Goal: Information Seeking & Learning: Check status

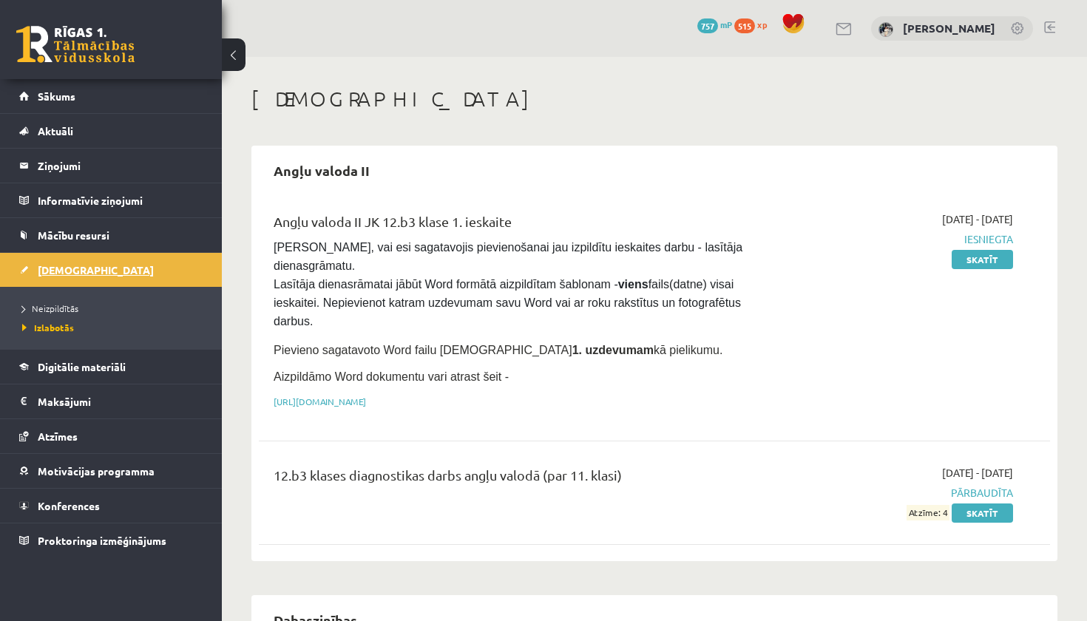
click at [131, 279] on link "[DEMOGRAPHIC_DATA]" at bounding box center [111, 270] width 184 height 34
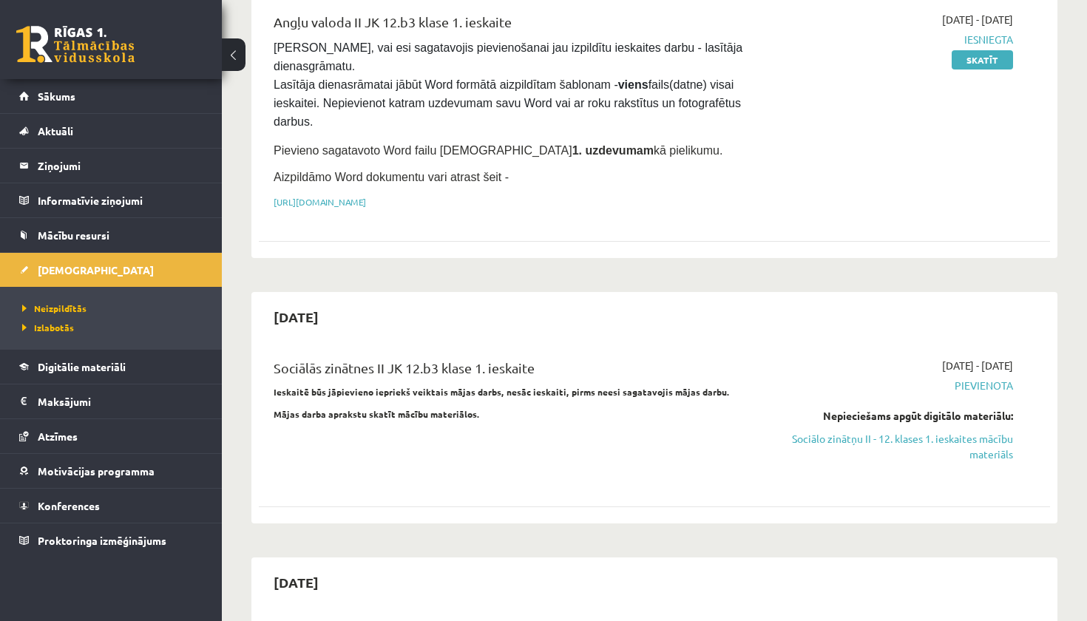
scroll to position [203, 0]
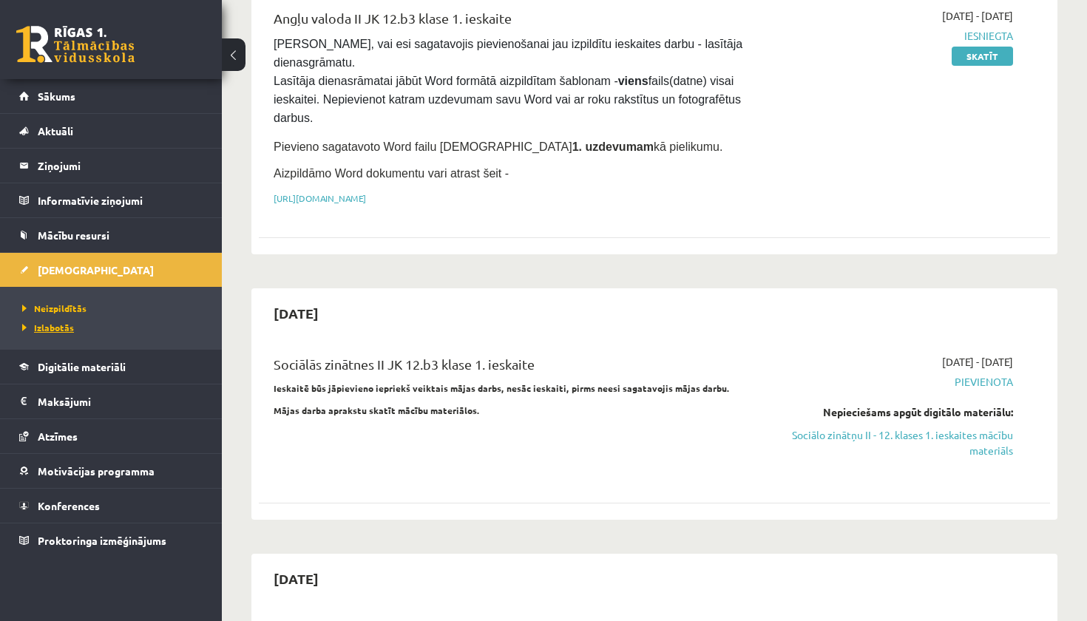
click at [50, 331] on span "Izlabotās" at bounding box center [48, 328] width 52 height 12
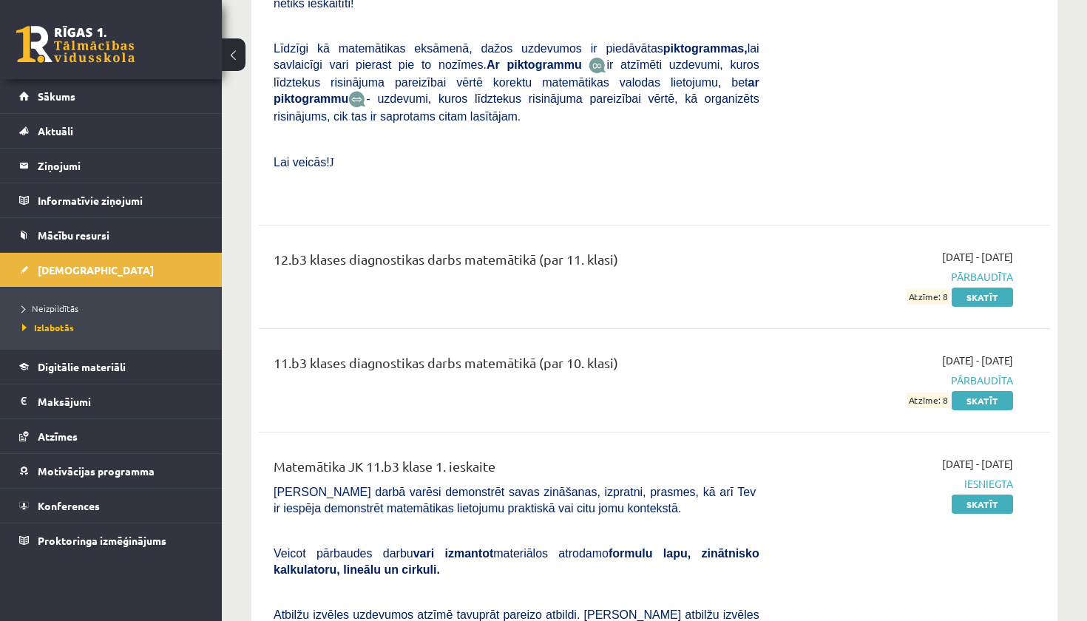
scroll to position [1820, 0]
click at [54, 306] on span "Neizpildītās" at bounding box center [50, 308] width 56 height 12
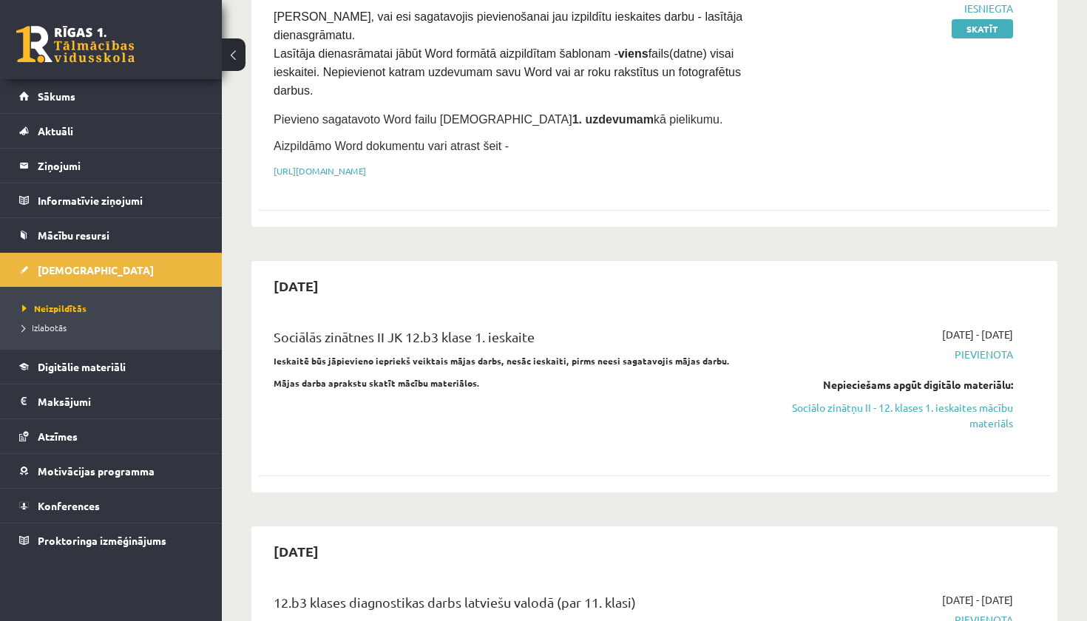
scroll to position [239, 0]
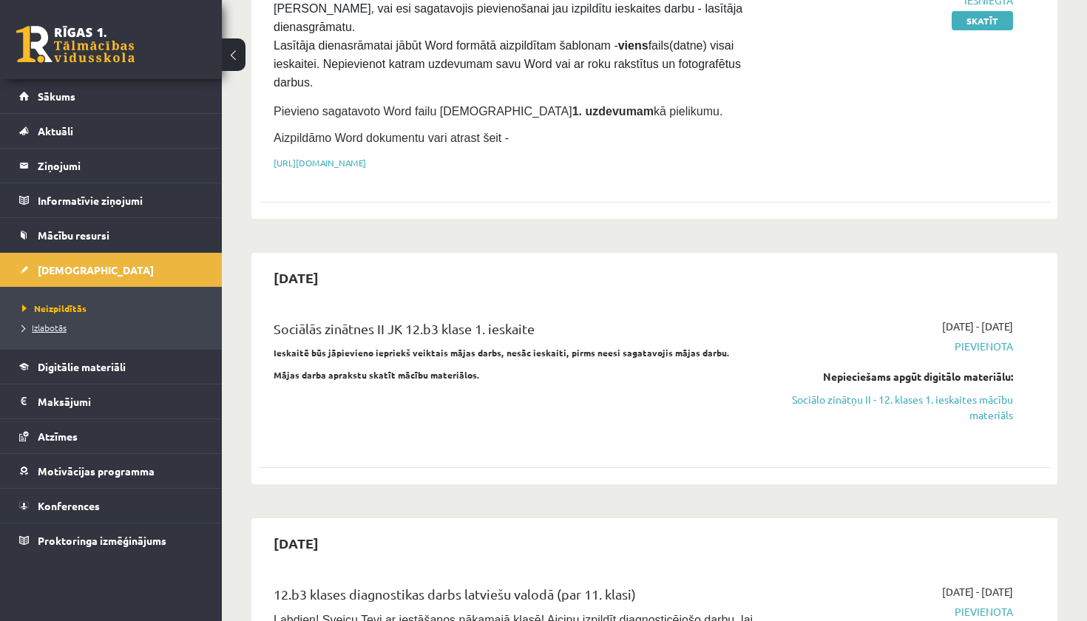
click at [69, 330] on link "Izlabotās" at bounding box center [114, 327] width 185 height 13
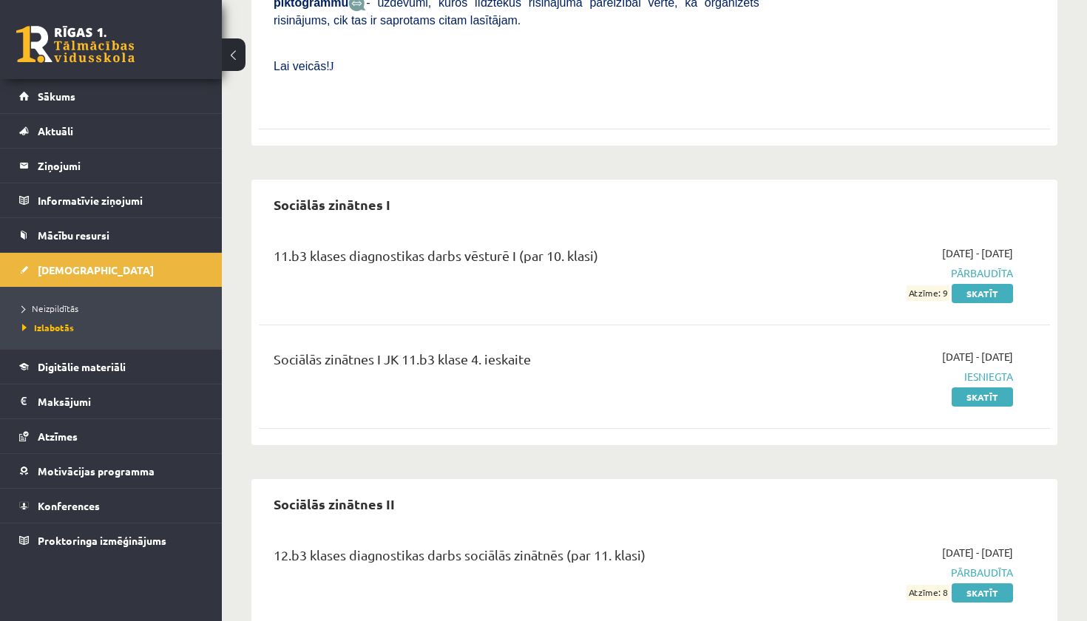
scroll to position [2757, 0]
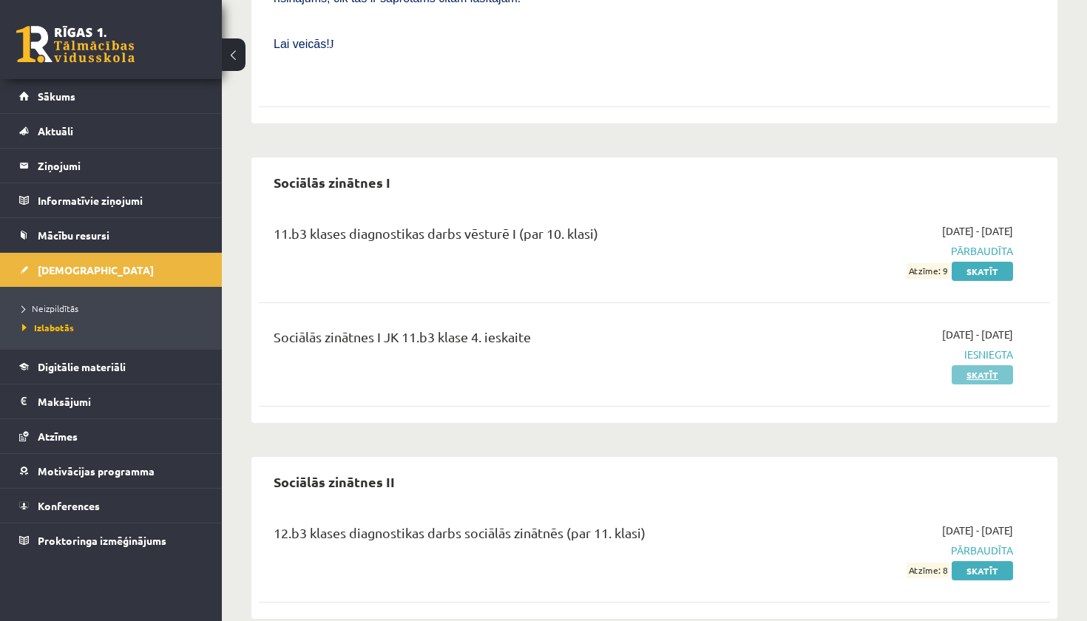
click at [967, 365] on link "Skatīt" at bounding box center [981, 374] width 61 height 19
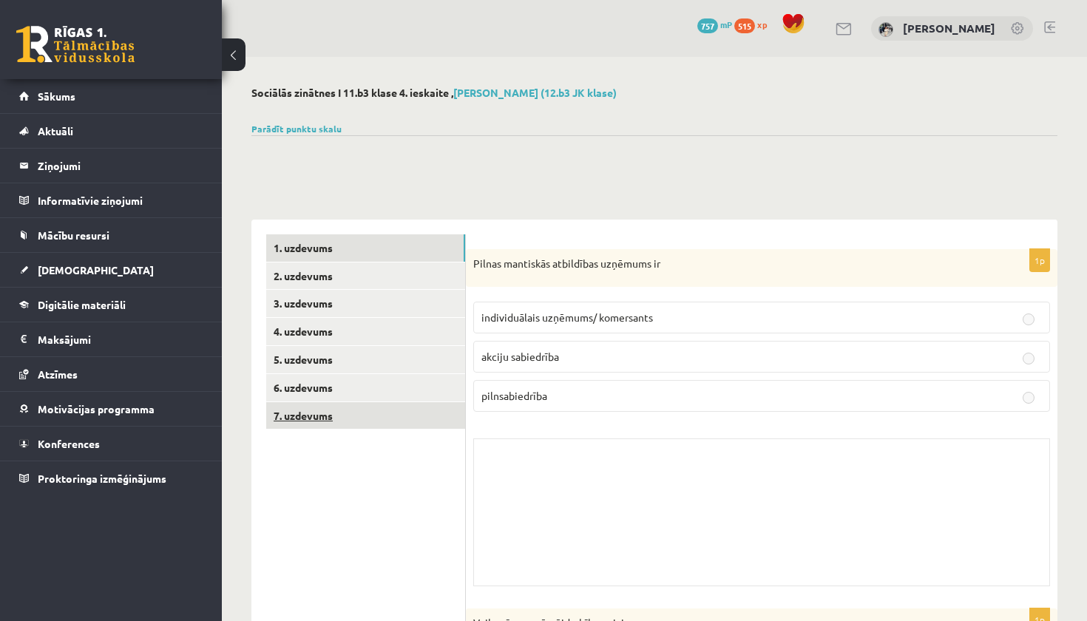
click at [368, 409] on link "7. uzdevums" at bounding box center [365, 415] width 199 height 27
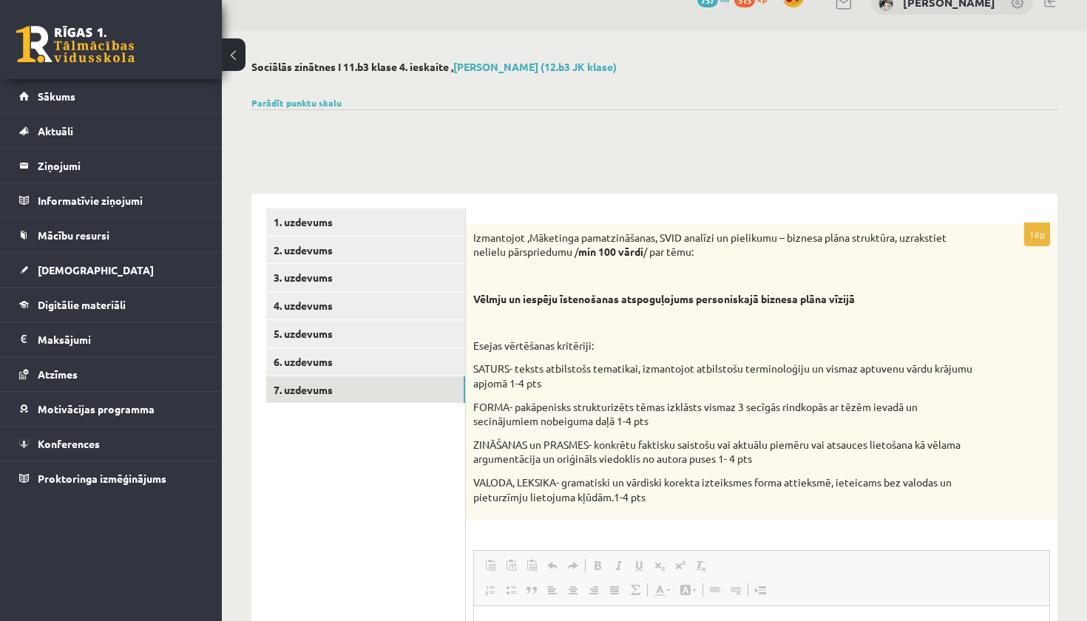
scroll to position [18, 0]
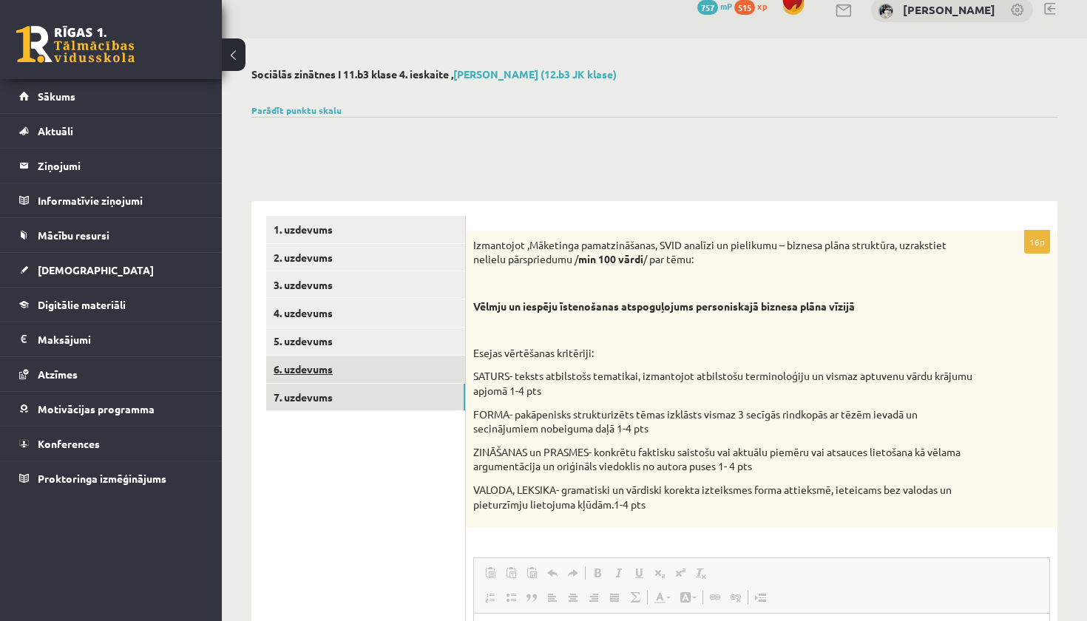
click at [350, 367] on link "6. uzdevums" at bounding box center [365, 369] width 199 height 27
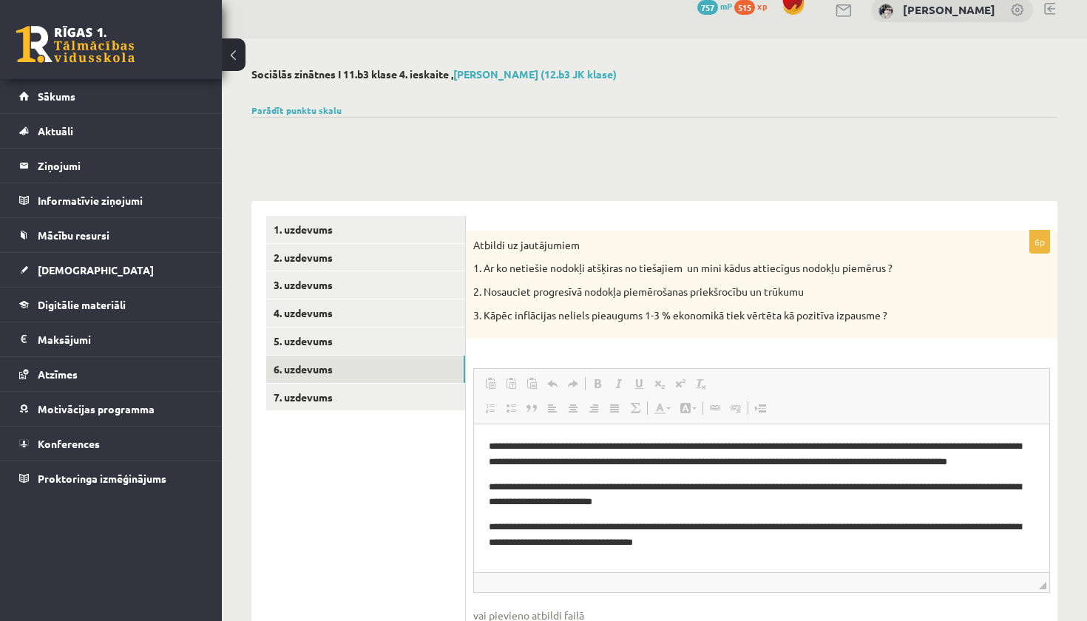
scroll to position [0, 0]
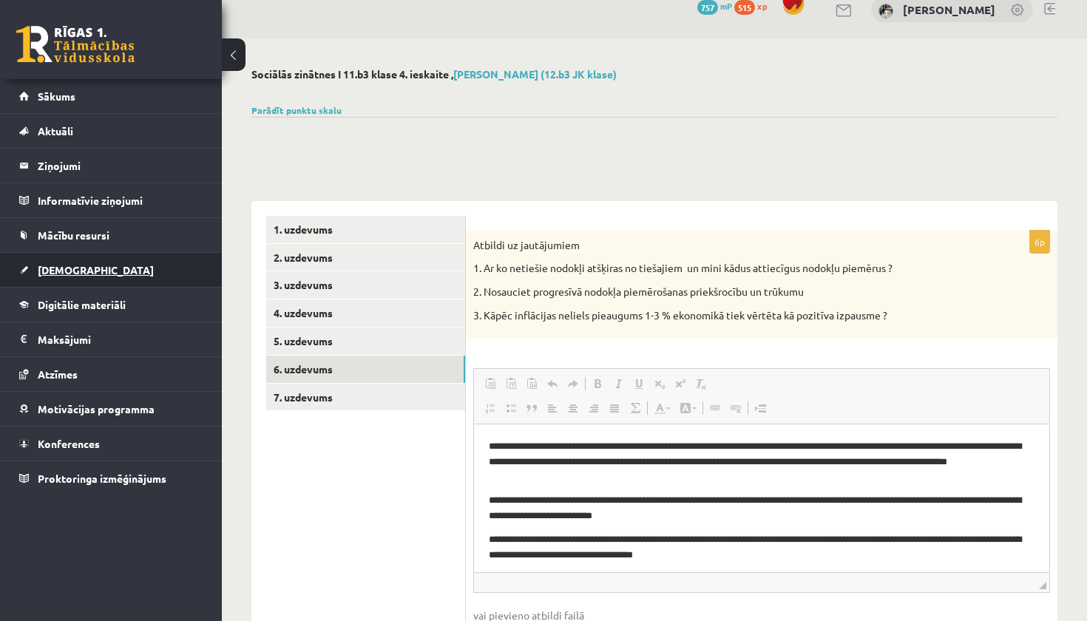
click at [92, 272] on link "[DEMOGRAPHIC_DATA]" at bounding box center [111, 270] width 184 height 34
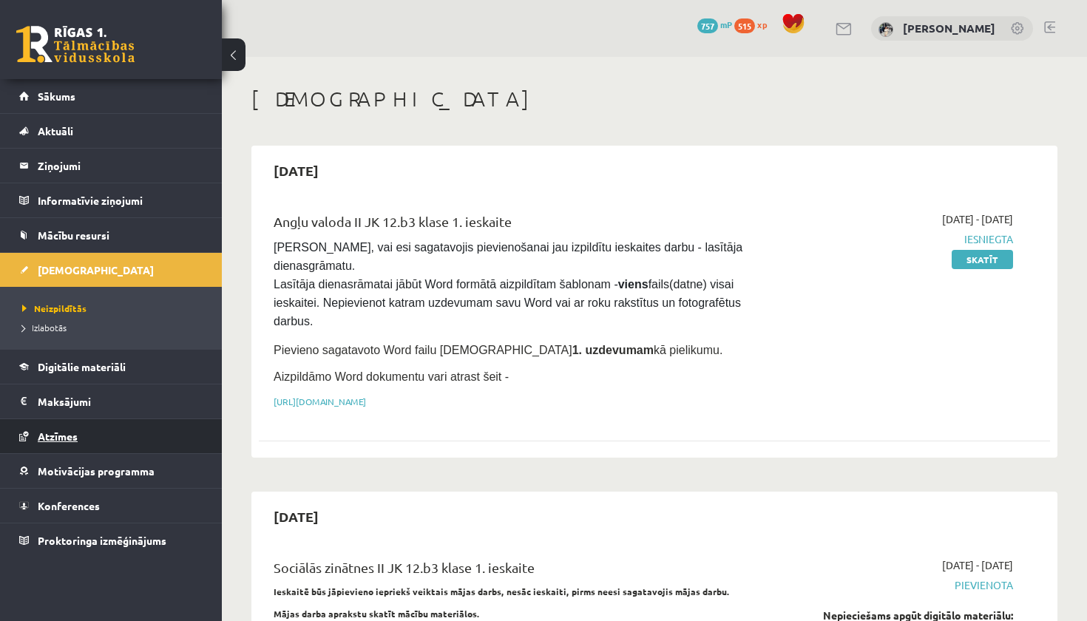
click at [83, 427] on link "Atzīmes" at bounding box center [111, 436] width 184 height 34
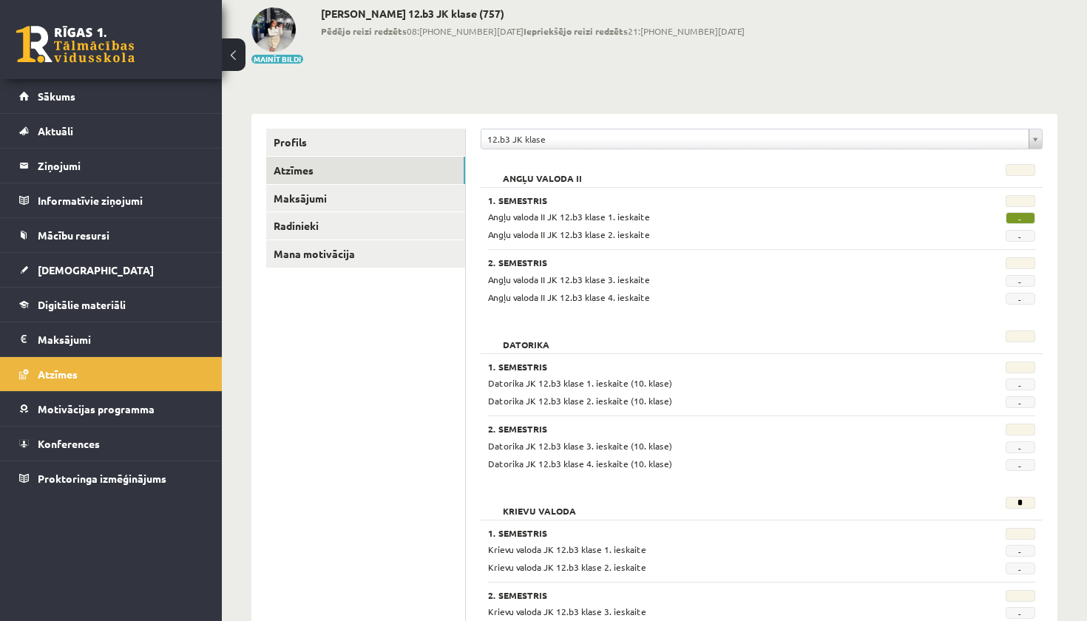
scroll to position [75, 0]
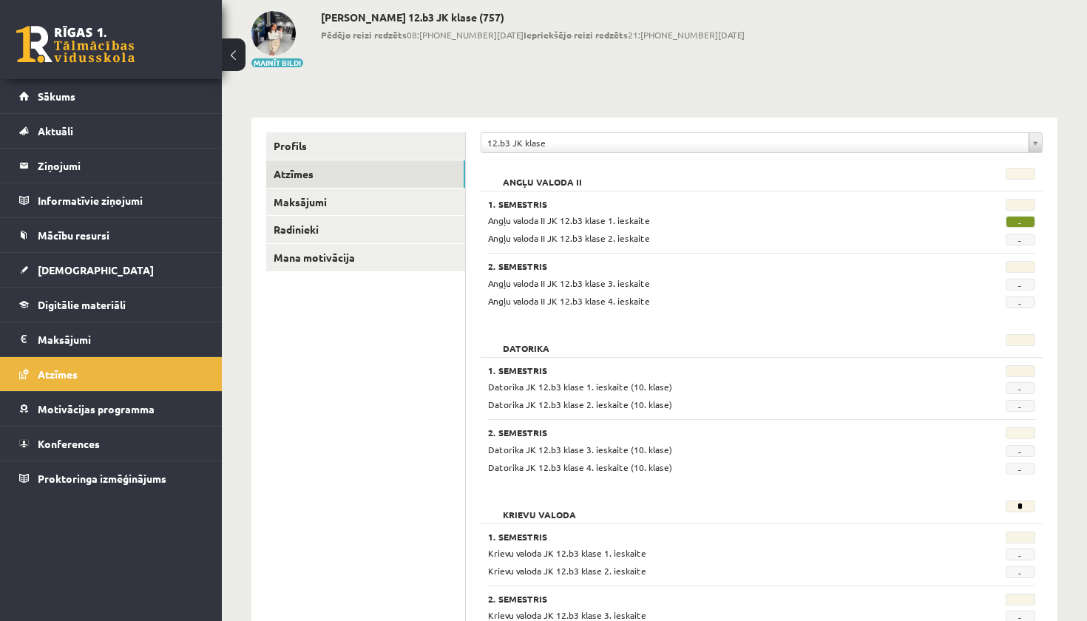
click at [800, 152] on div "12.b3 JK klase" at bounding box center [761, 142] width 562 height 21
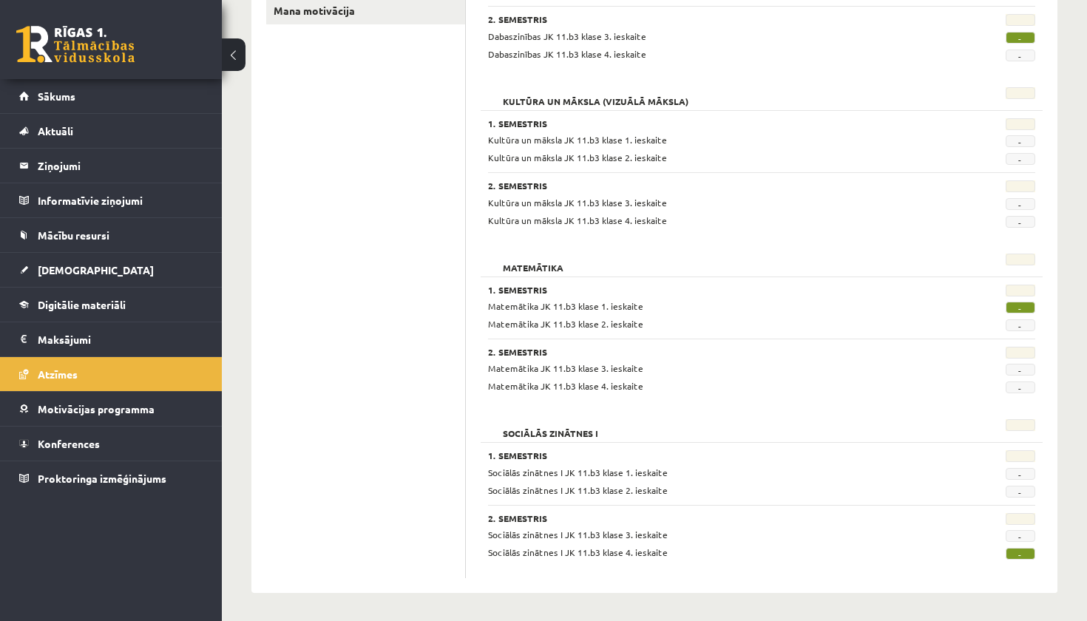
scroll to position [322, 0]
click at [81, 305] on span "Digitālie materiāli" at bounding box center [82, 304] width 88 height 13
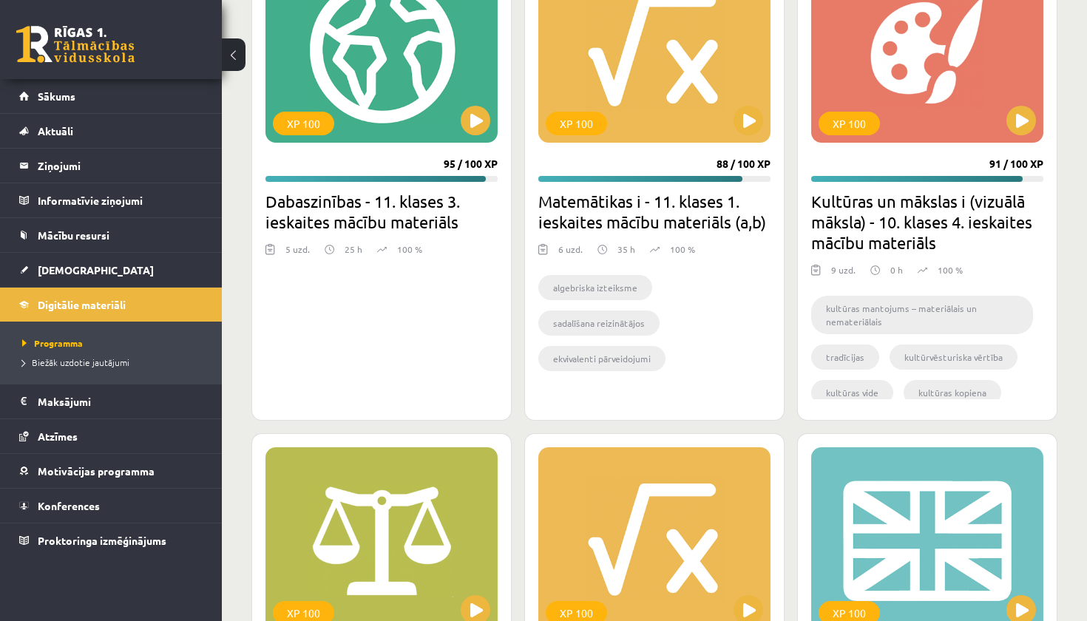
scroll to position [4274, 0]
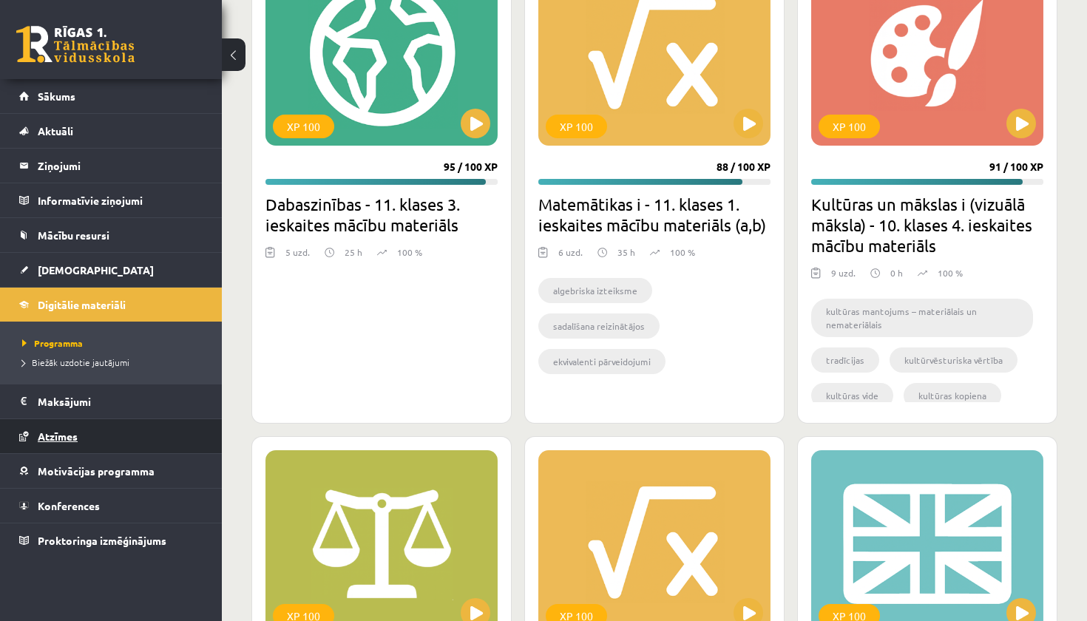
click at [62, 441] on span "Atzīmes" at bounding box center [58, 435] width 40 height 13
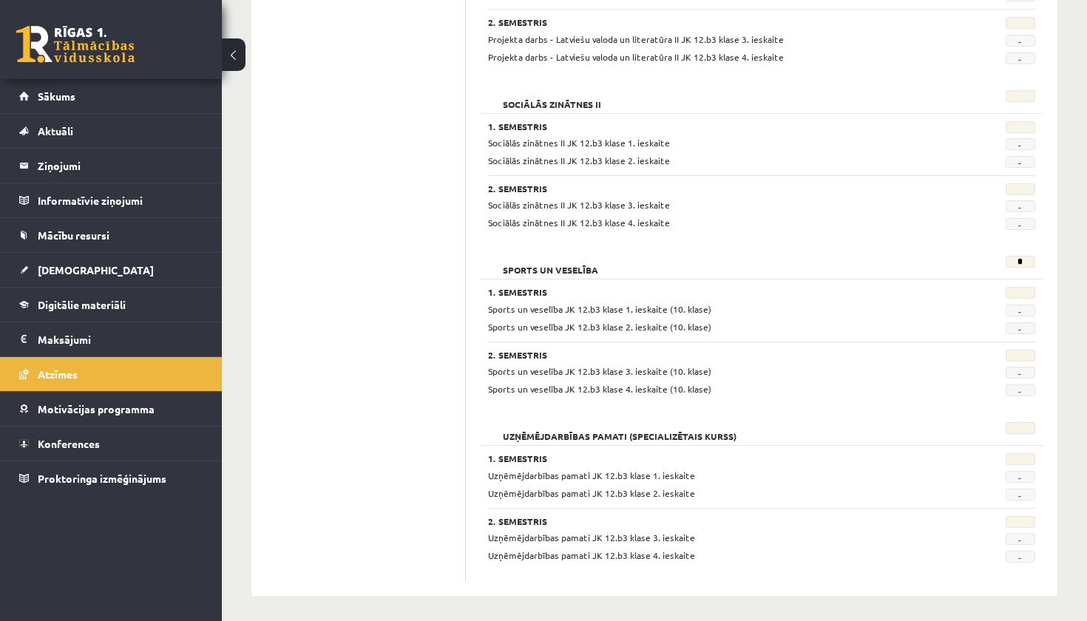
scroll to position [1149, 0]
